Goal: Answer question/provide support

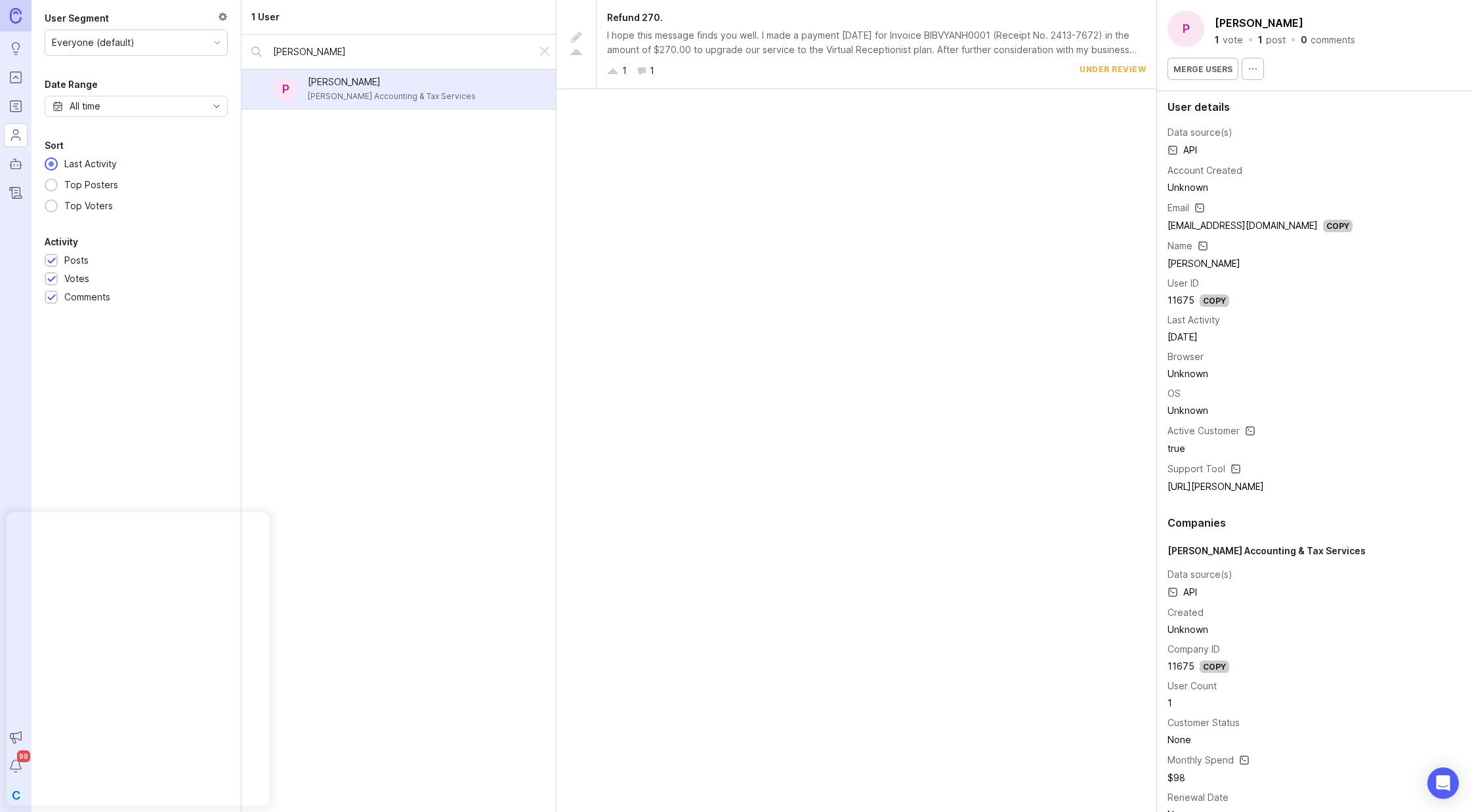
click at [407, 89] on div "[PERSON_NAME] Accounting & Tax Services" at bounding box center [392, 97] width 168 height 14
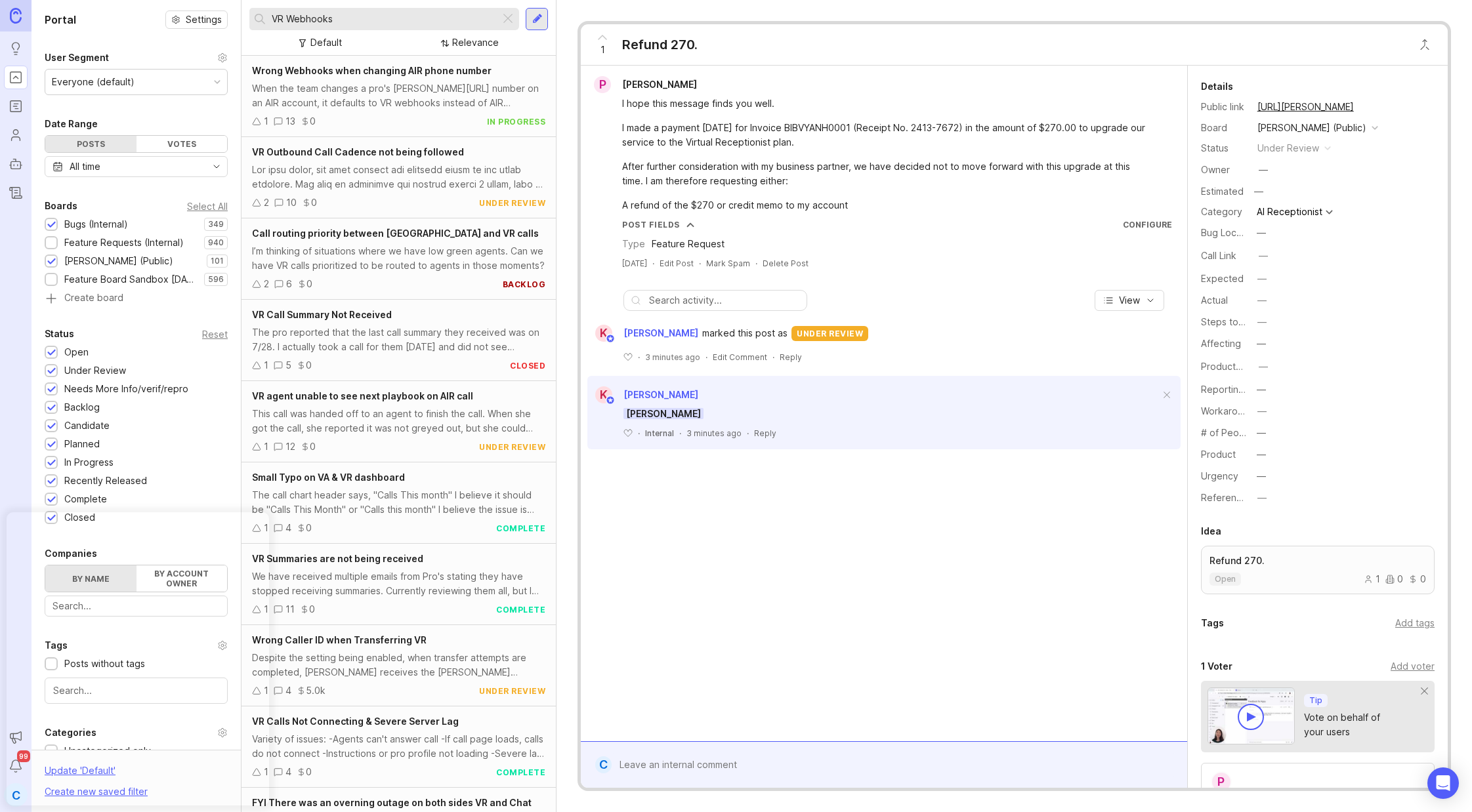
click at [687, 752] on div at bounding box center [893, 765] width 563 height 25
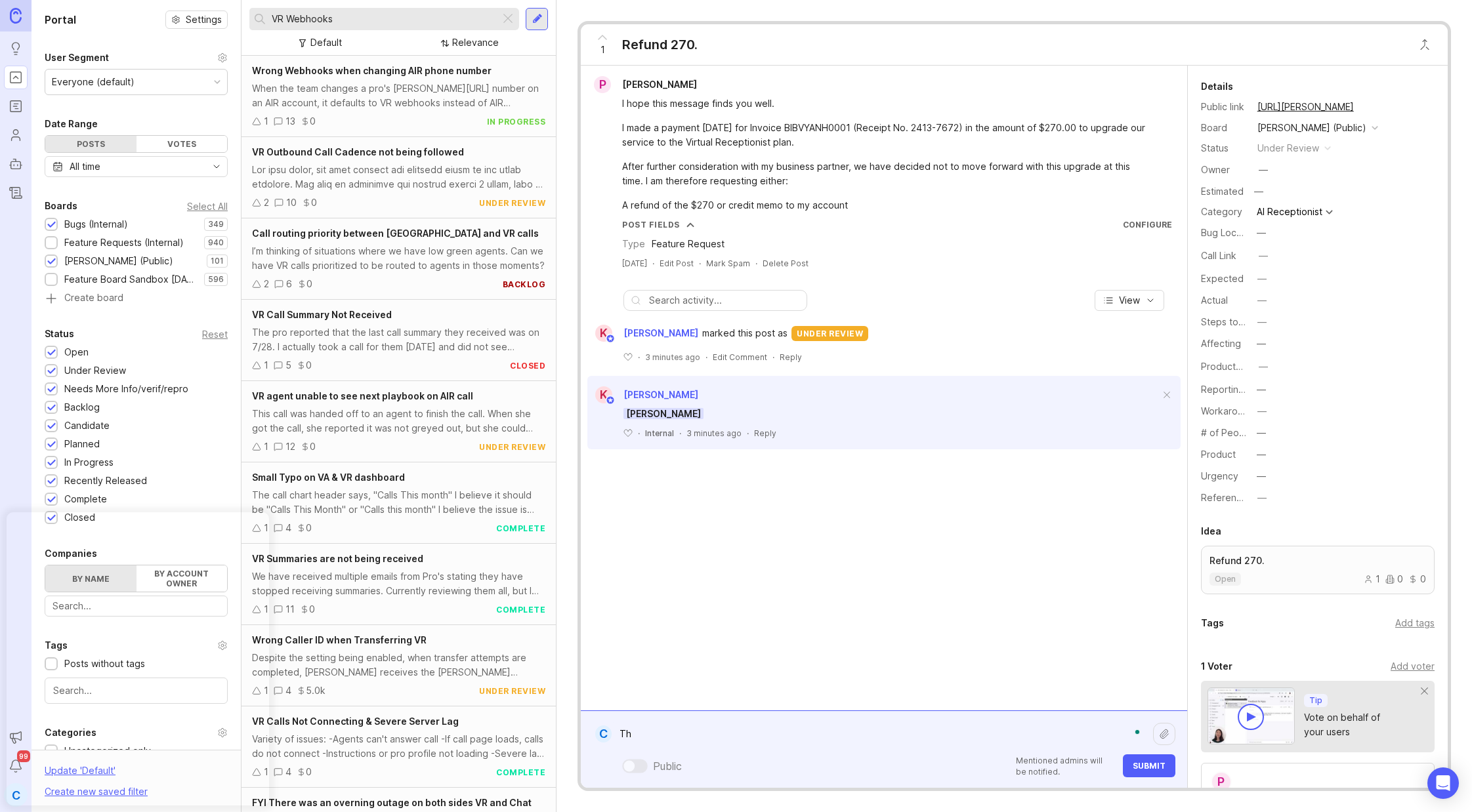
type textarea "T"
paste textarea "[URL][PERSON_NAME]"
type textarea "The VR account was cancelled and refunded already: [URL][PERSON_NAME]"
click at [1162, 767] on span "Submit" at bounding box center [1149, 765] width 33 height 10
